Goal: Register for event/course

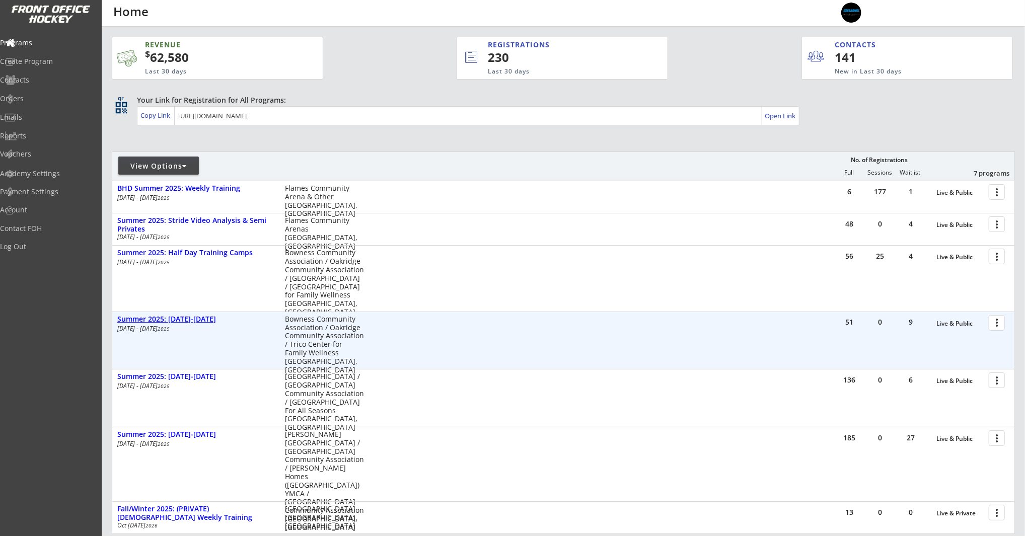
click at [145, 320] on div "Summer 2025: [DATE]-[DATE]" at bounding box center [195, 319] width 157 height 9
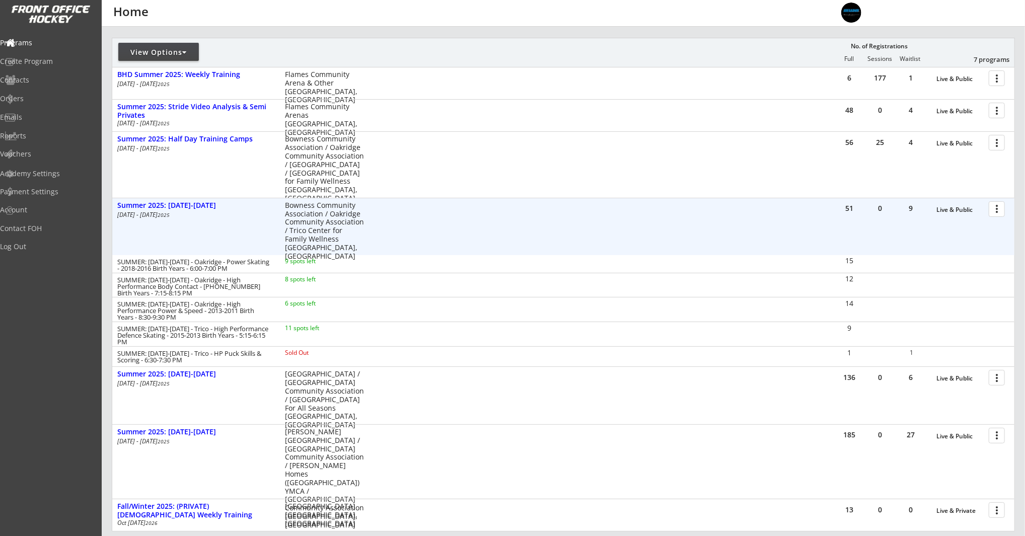
scroll to position [114, 0]
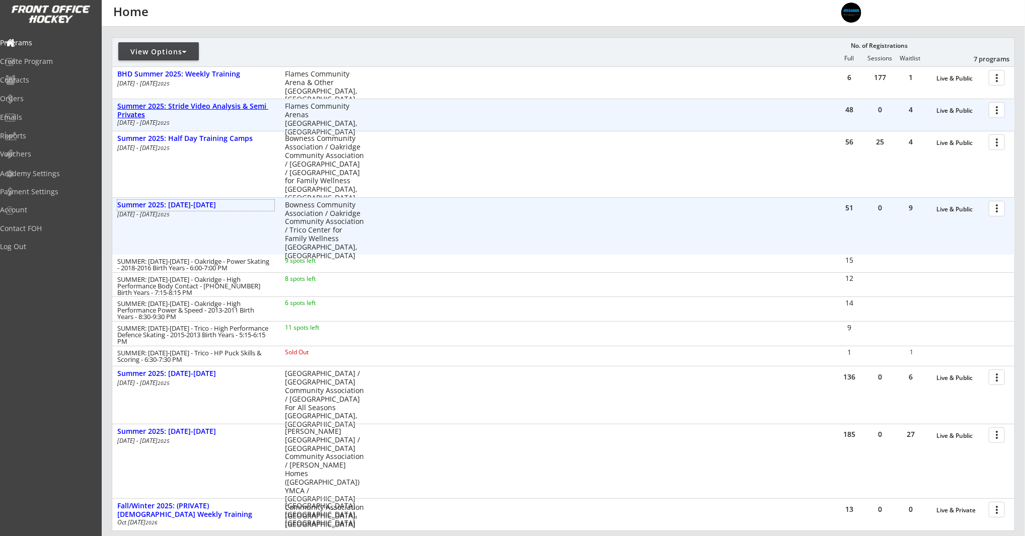
click at [212, 103] on div "Summer 2025: Stride Video Analysis & Semi Privates" at bounding box center [195, 110] width 157 height 17
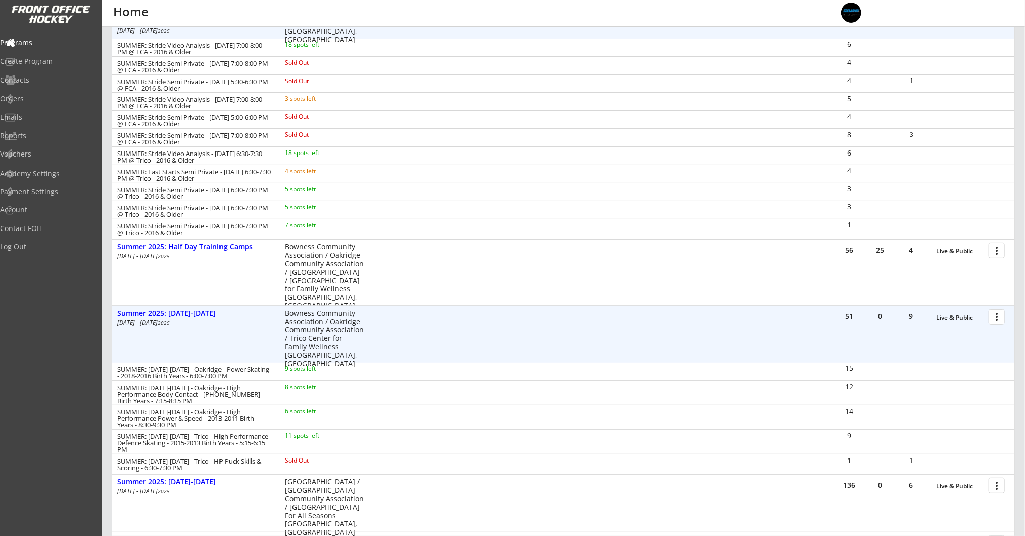
scroll to position [207, 0]
click at [195, 311] on div "Summer 2025: [DATE]-[DATE]" at bounding box center [195, 312] width 157 height 9
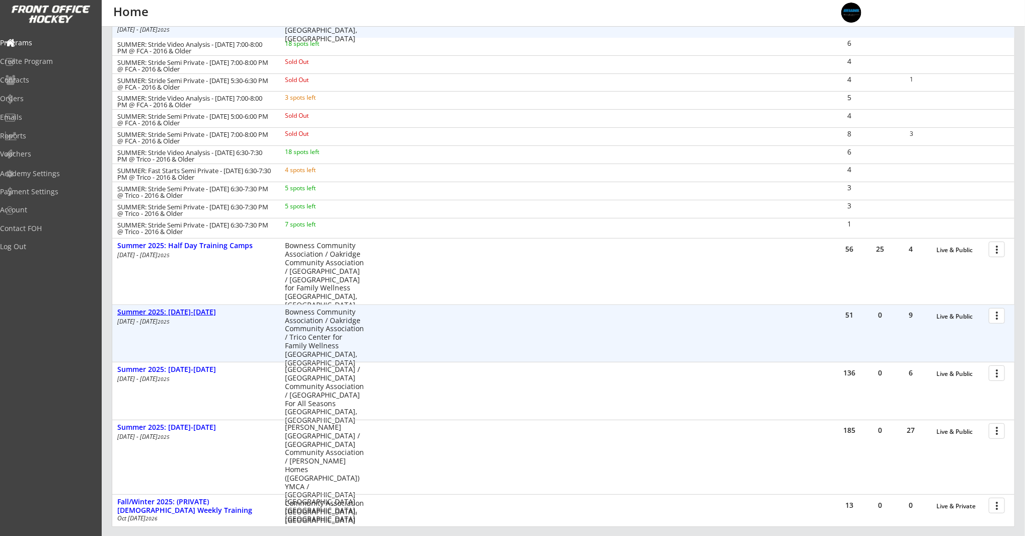
click at [164, 308] on div "Summer 2025: [DATE]-[DATE]" at bounding box center [195, 312] width 157 height 9
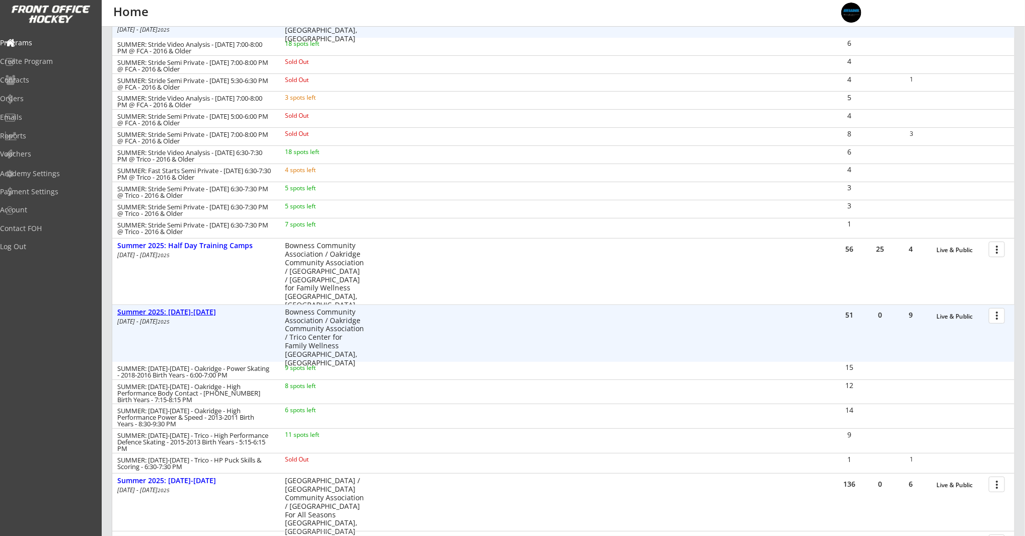
click at [191, 308] on div "Summer 2025: [DATE]-[DATE]" at bounding box center [195, 312] width 157 height 9
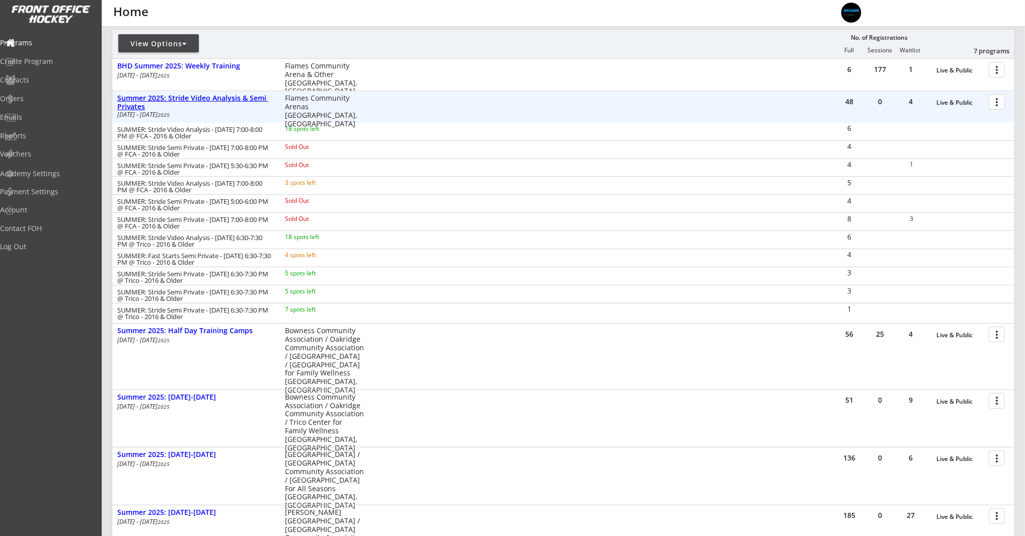
click at [186, 100] on div "Summer 2025: Stride Video Analysis & Semi Privates" at bounding box center [195, 102] width 157 height 17
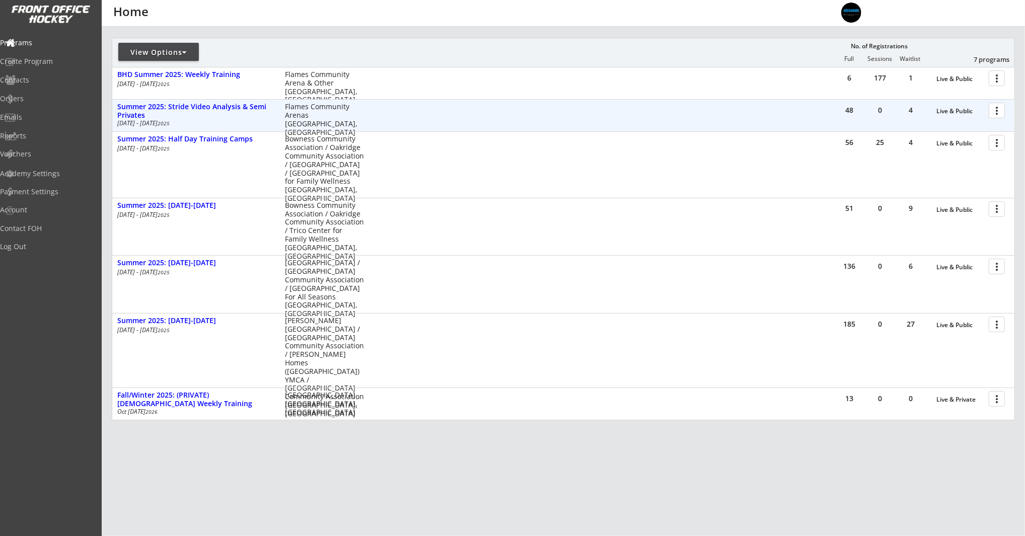
scroll to position [113, 0]
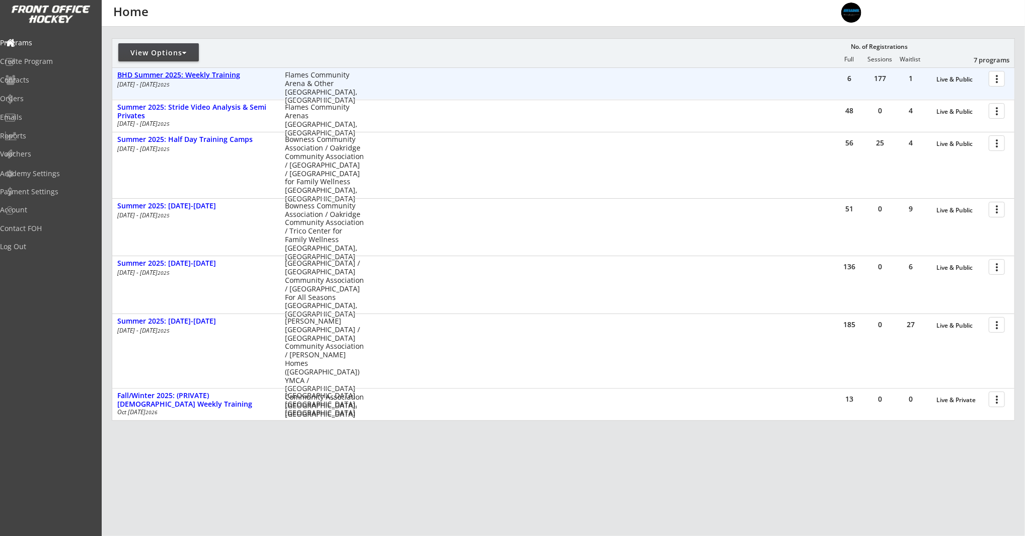
click at [199, 79] on div "BHD Summer 2025: Weekly Training" at bounding box center [195, 75] width 157 height 9
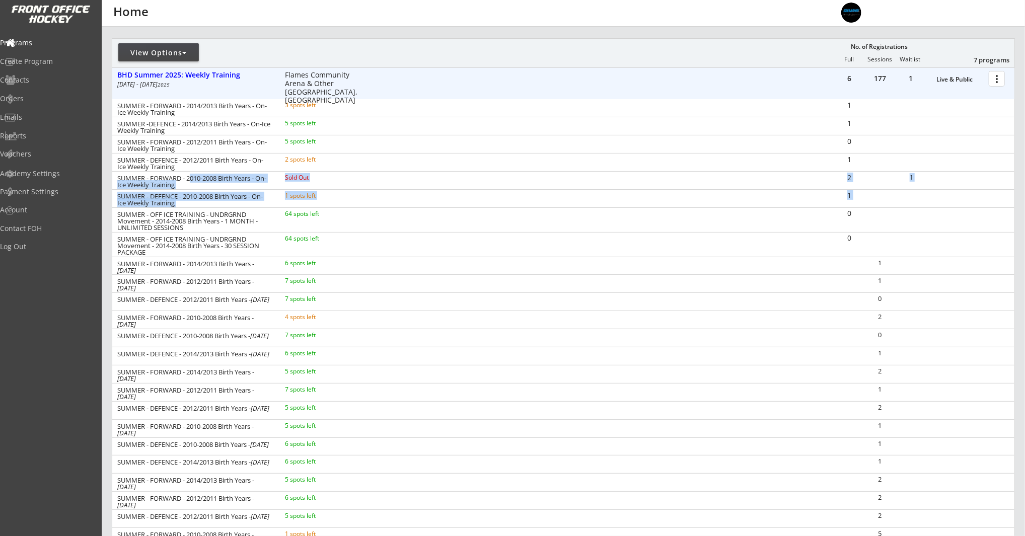
drag, startPoint x: 191, startPoint y: 179, endPoint x: 644, endPoint y: 202, distance: 453.6
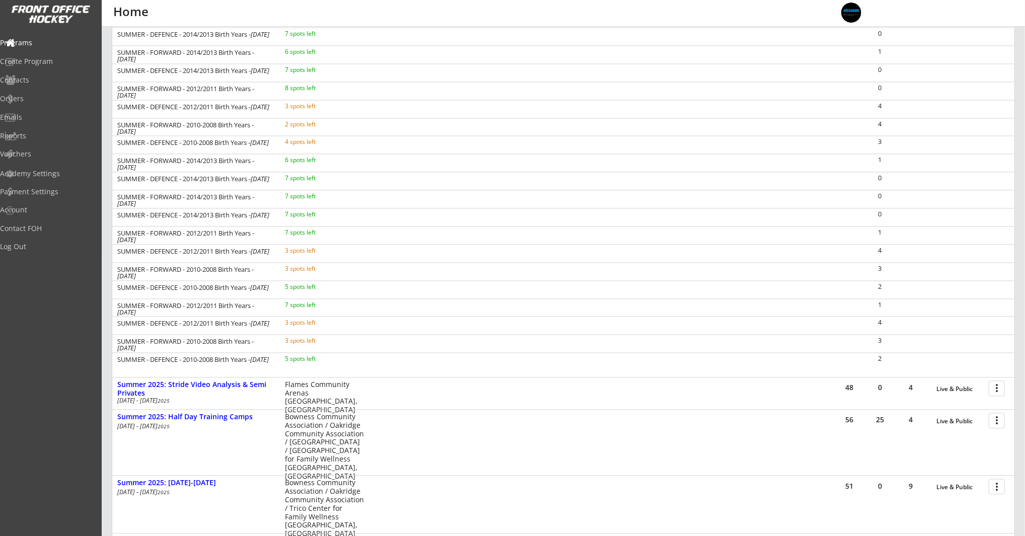
scroll to position [1405, 0]
